Goal: Information Seeking & Learning: Learn about a topic

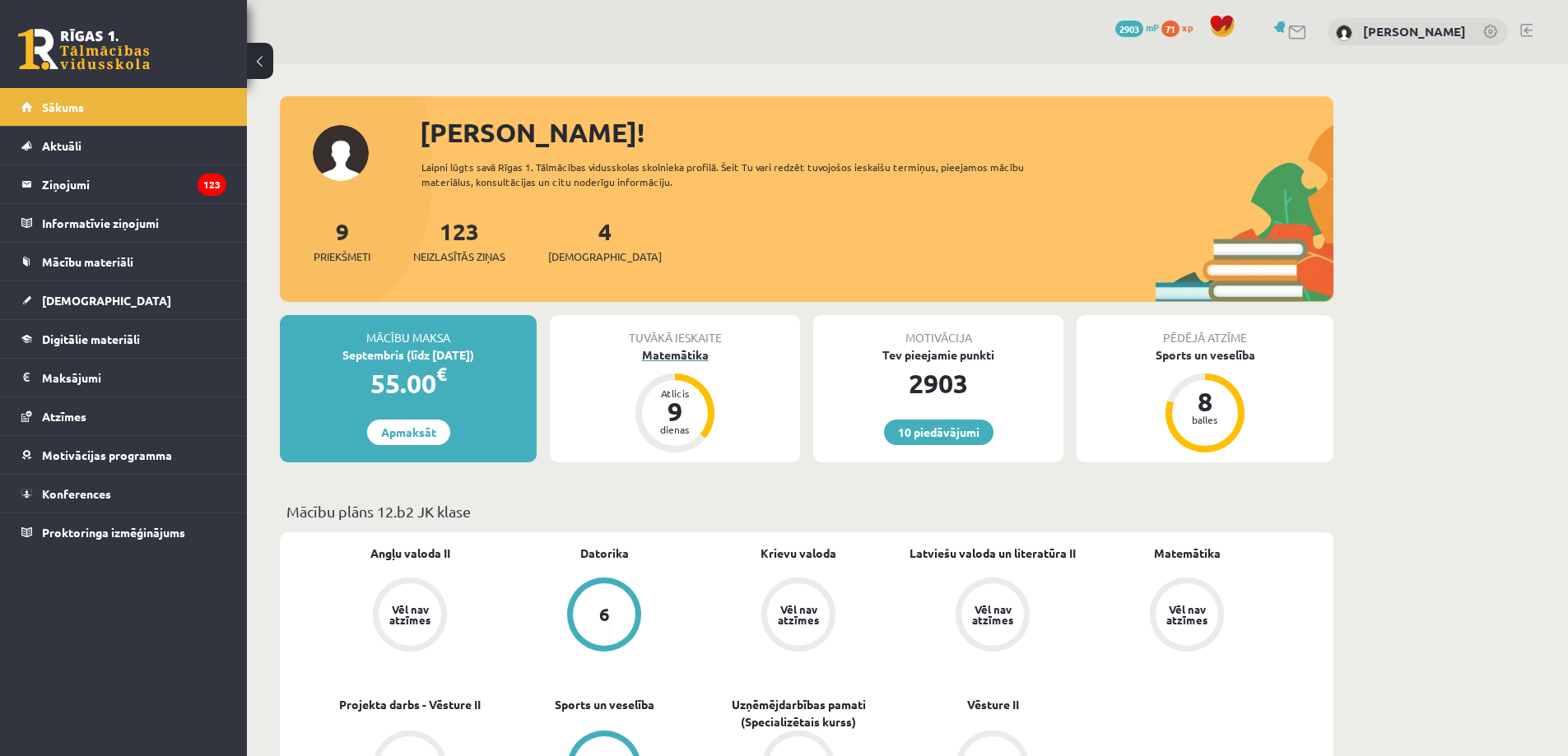
click at [694, 379] on div "Atlicis 9 dienas" at bounding box center [675, 413] width 79 height 79
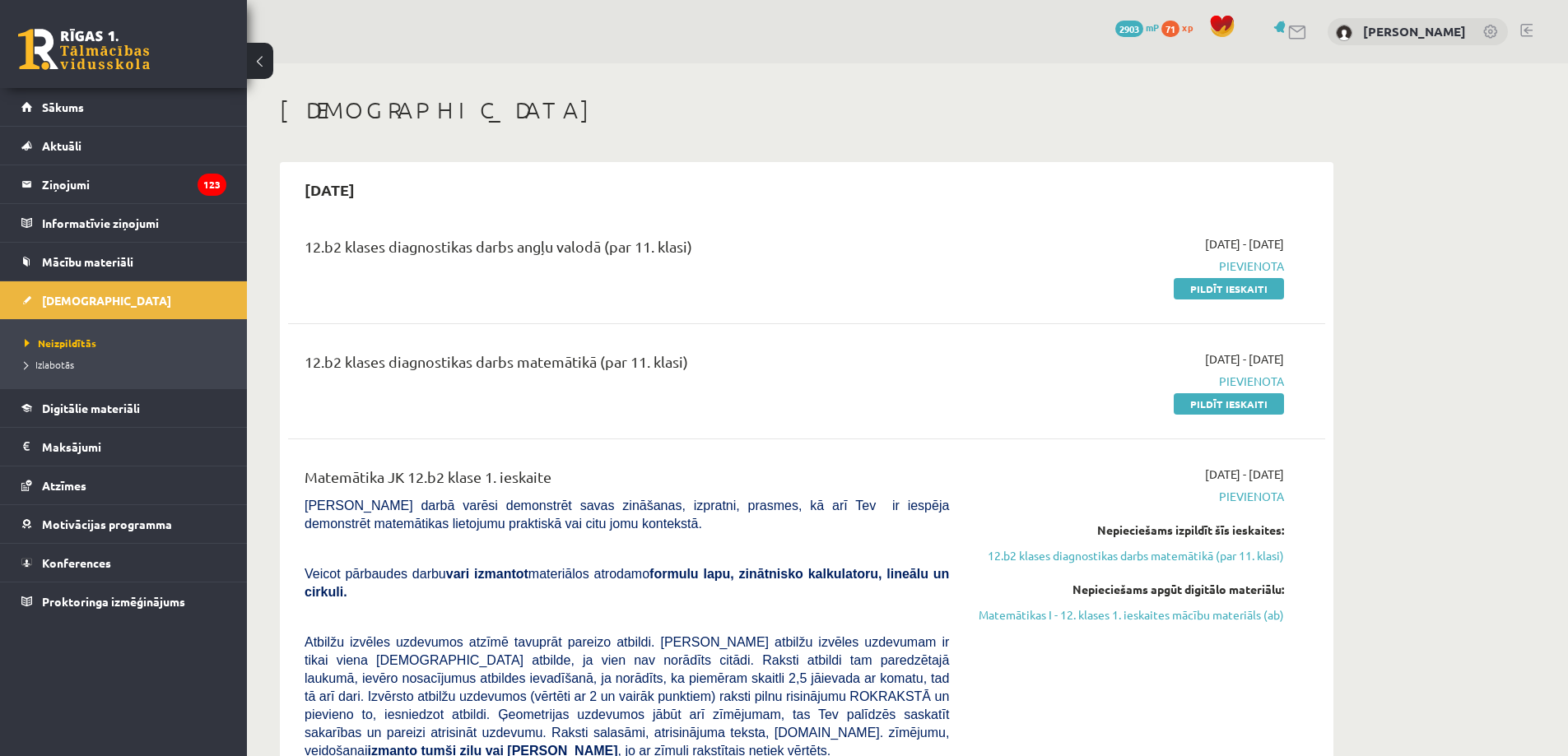
click at [817, 299] on div "12.b2 klases diagnostikas darbs angļu valodā (par 11. klasi) [DATE] - [DATE] [G…" at bounding box center [806, 266] width 1037 height 95
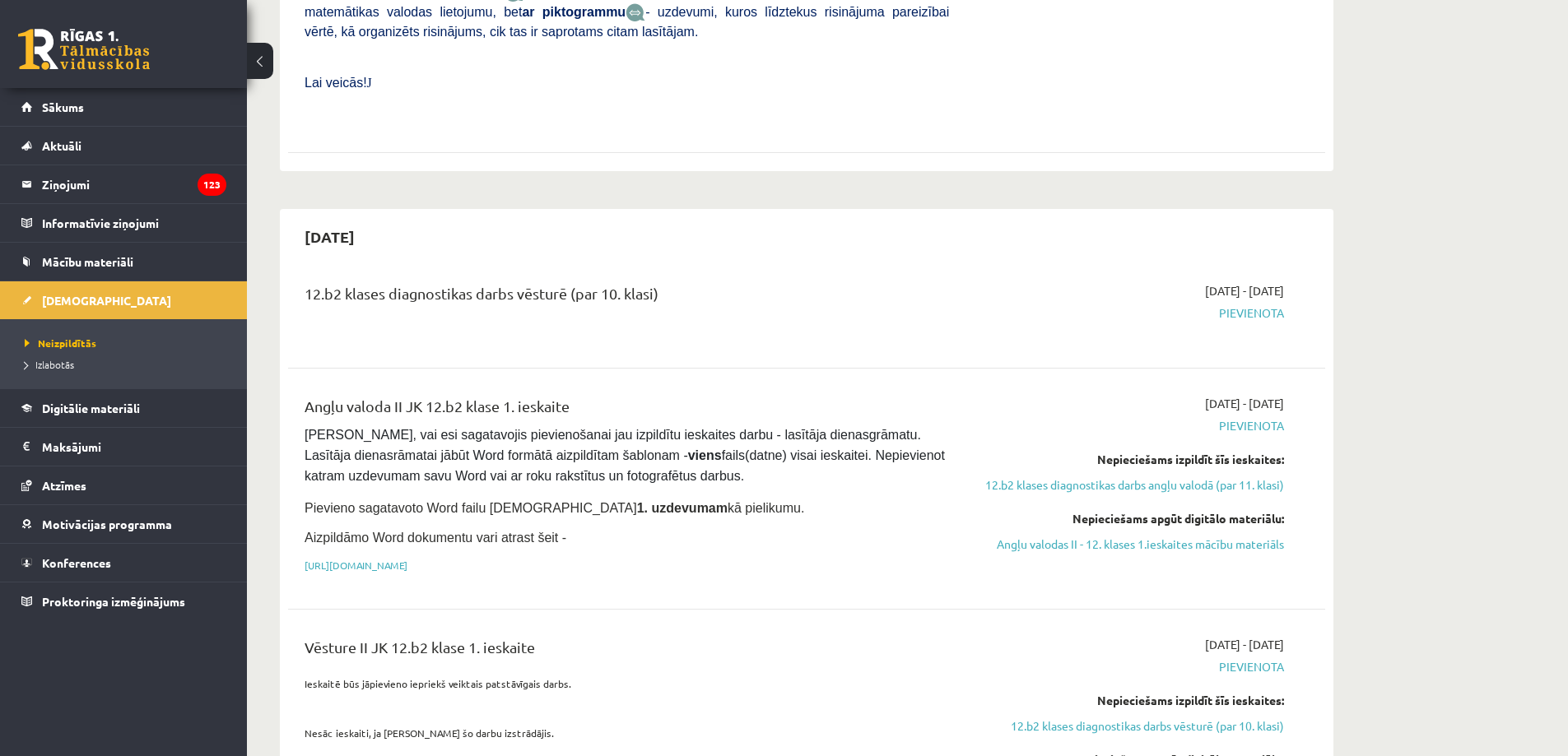
scroll to position [987, 0]
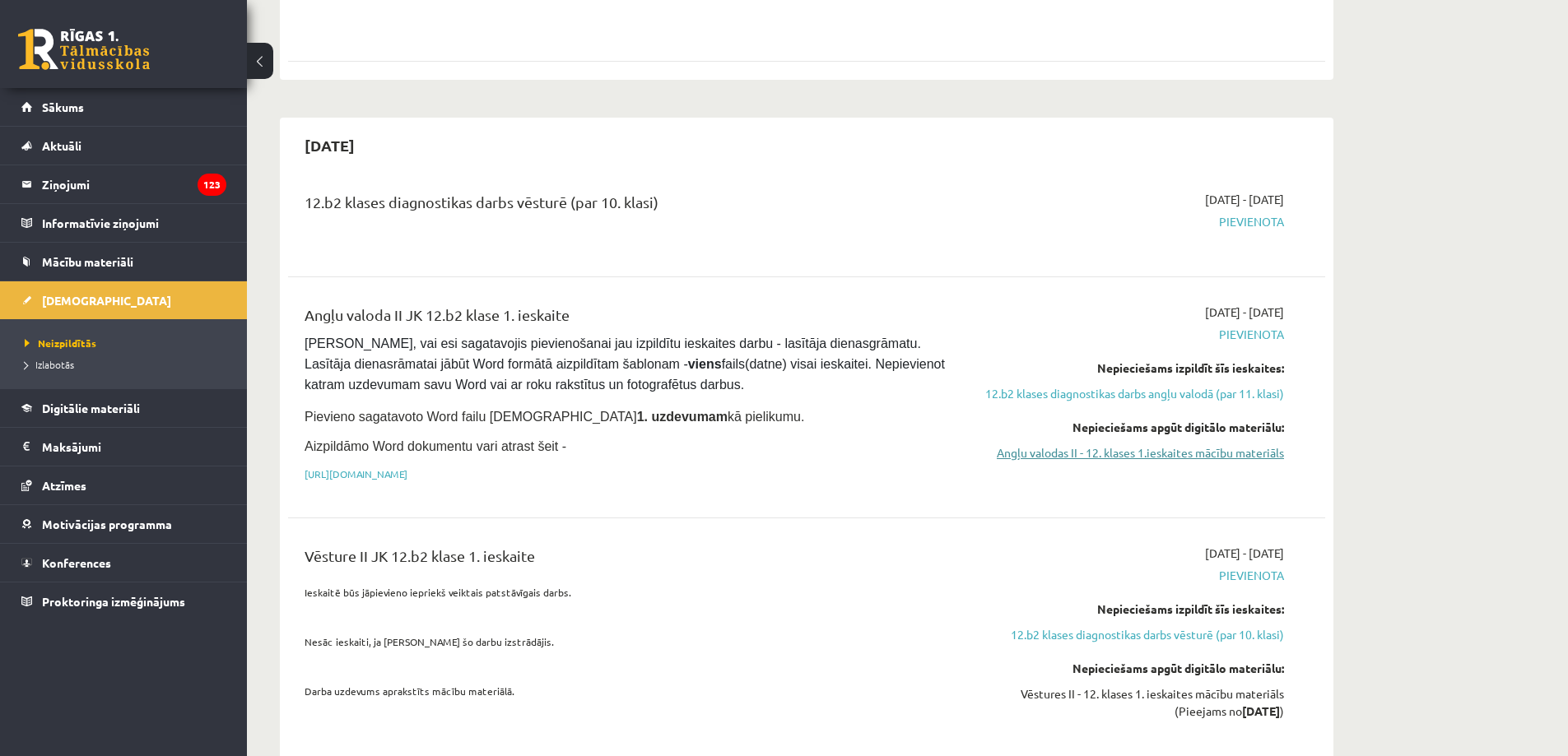
click at [1202, 444] on link "Angļu valodas II - 12. klases 1.ieskaites mācību materiāls" at bounding box center [1128, 453] width 310 height 17
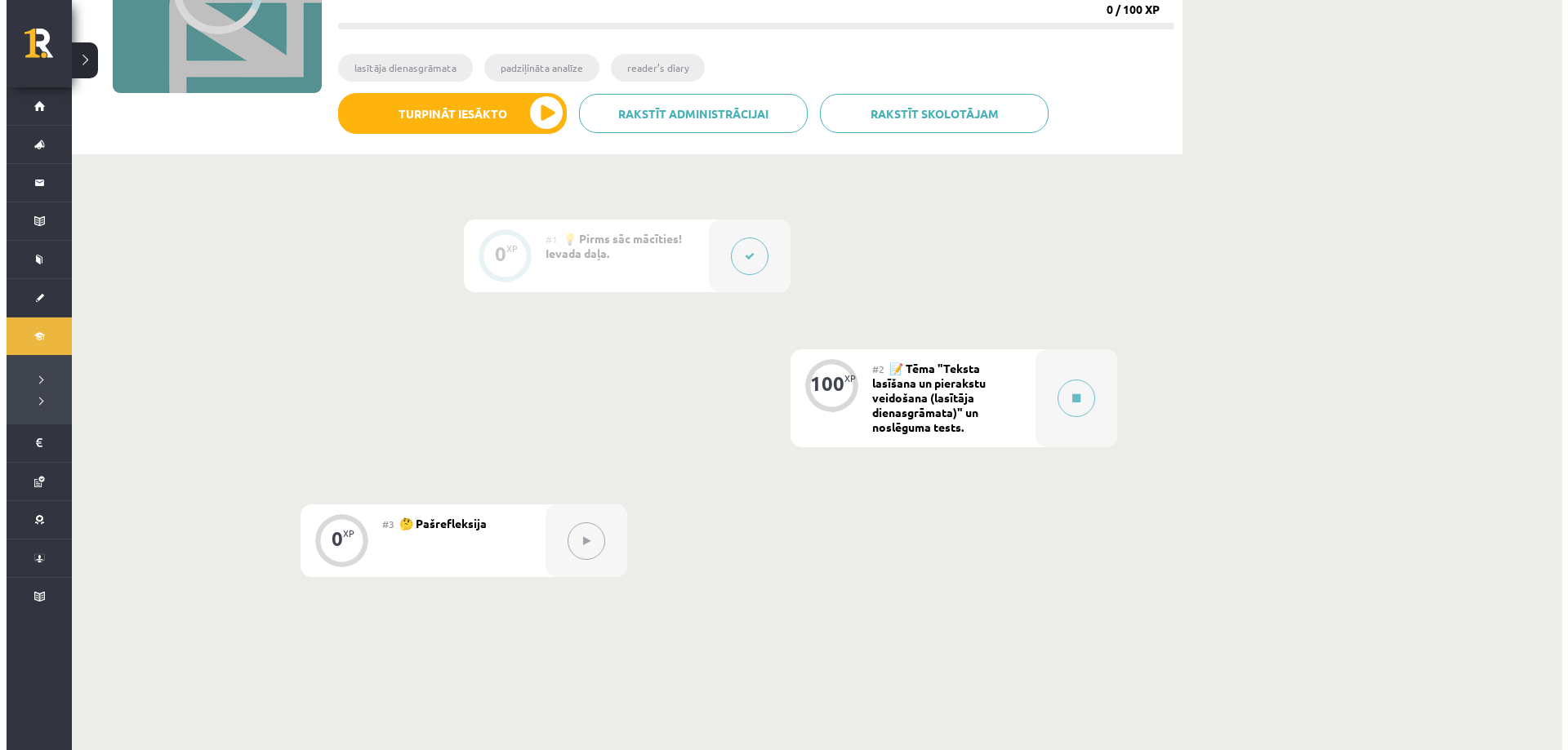
scroll to position [353, 0]
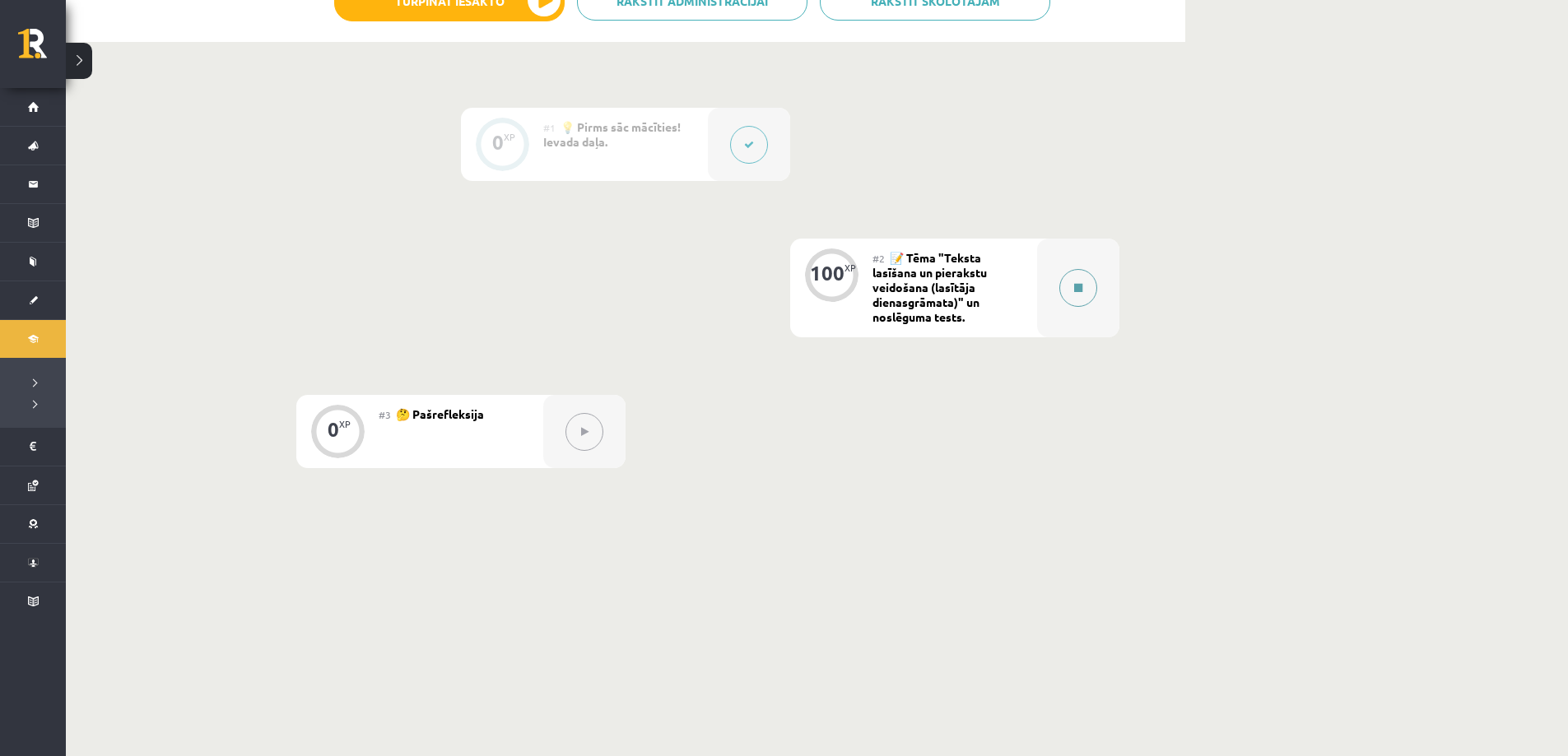
click at [1061, 298] on div at bounding box center [1079, 288] width 83 height 99
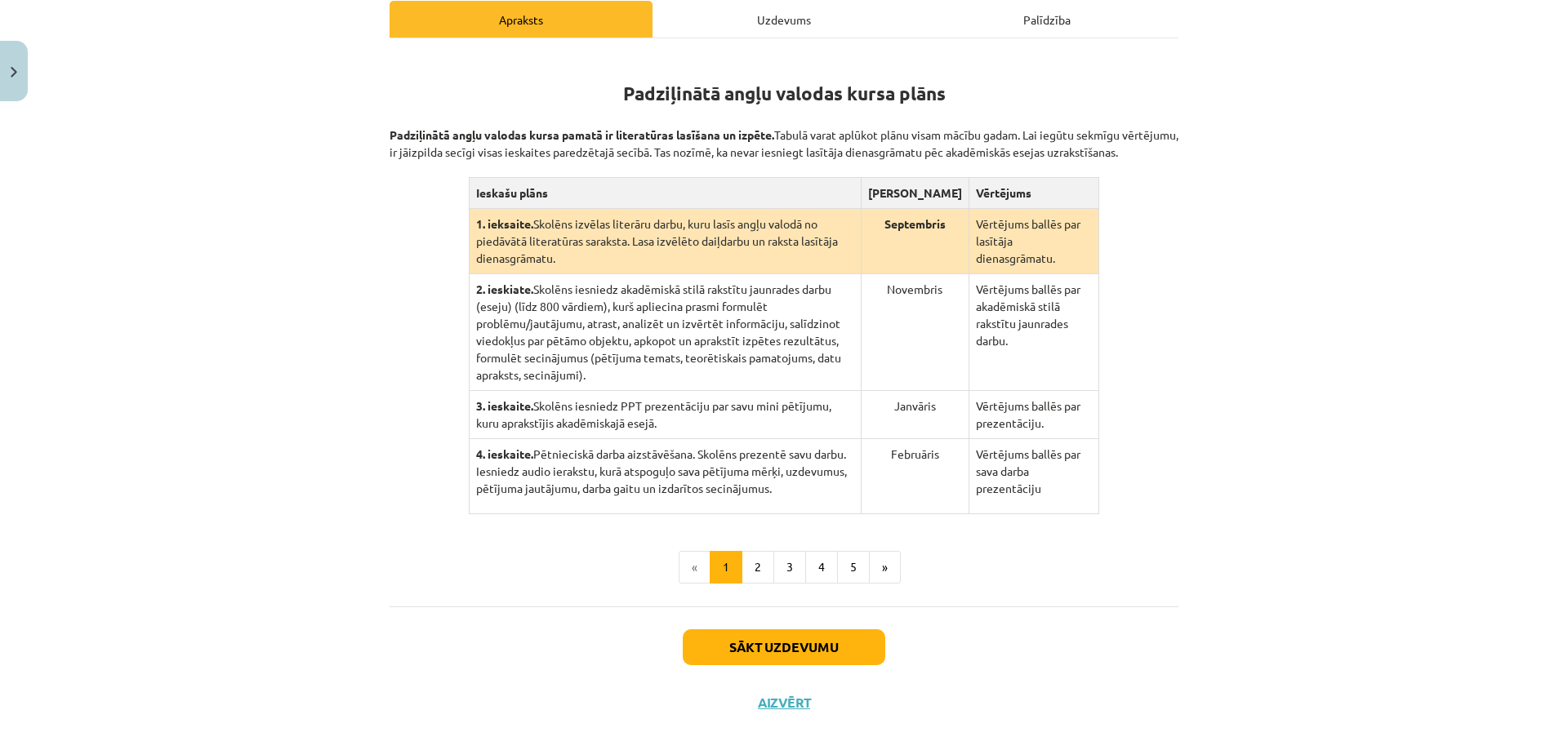
scroll to position [268, 0]
